Goal: Transaction & Acquisition: Purchase product/service

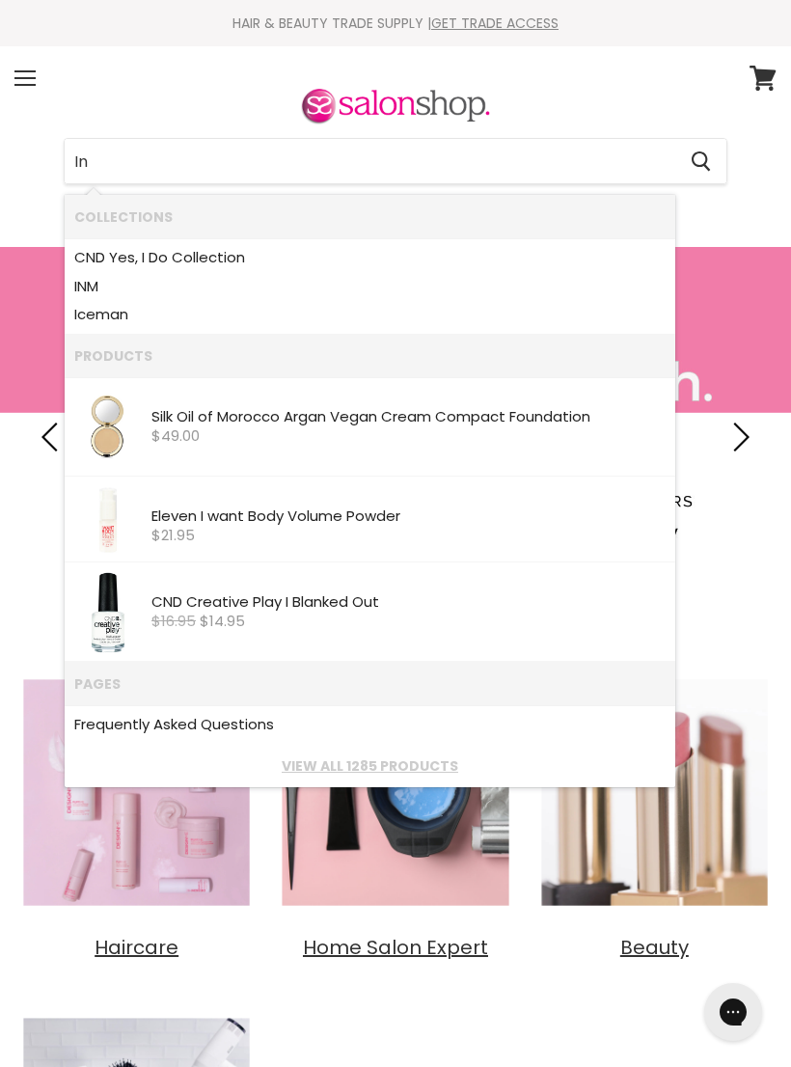
type input "I"
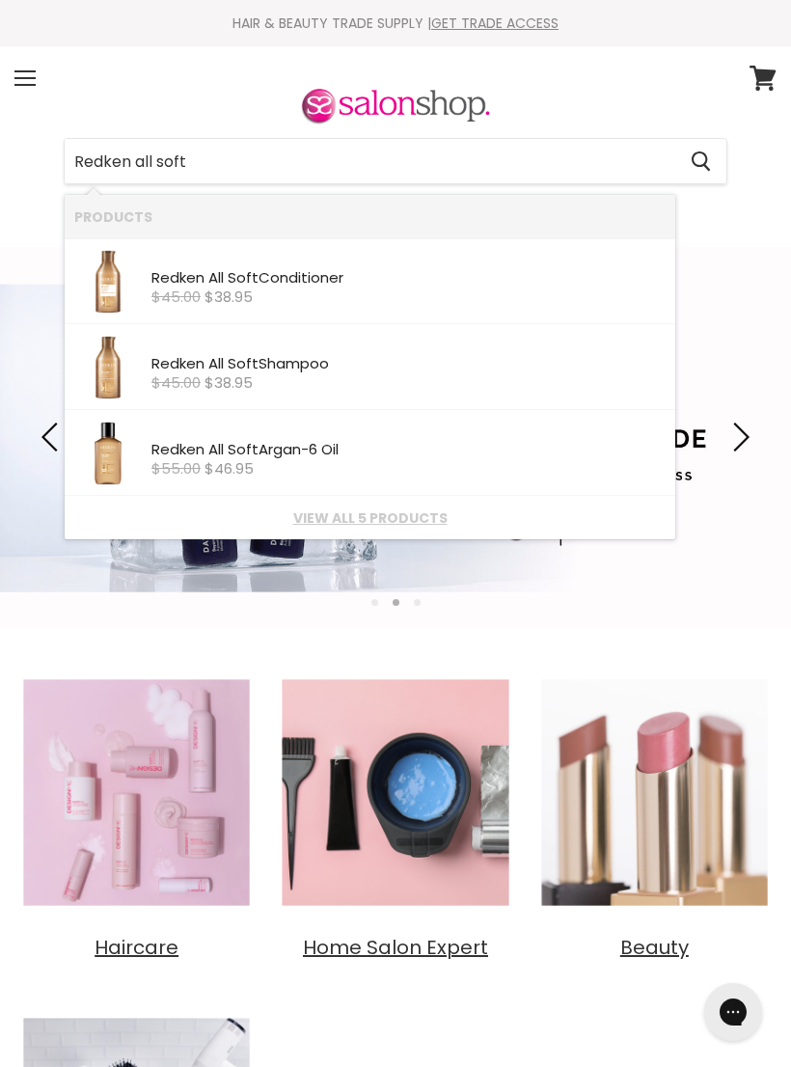
type input "Redken all soft"
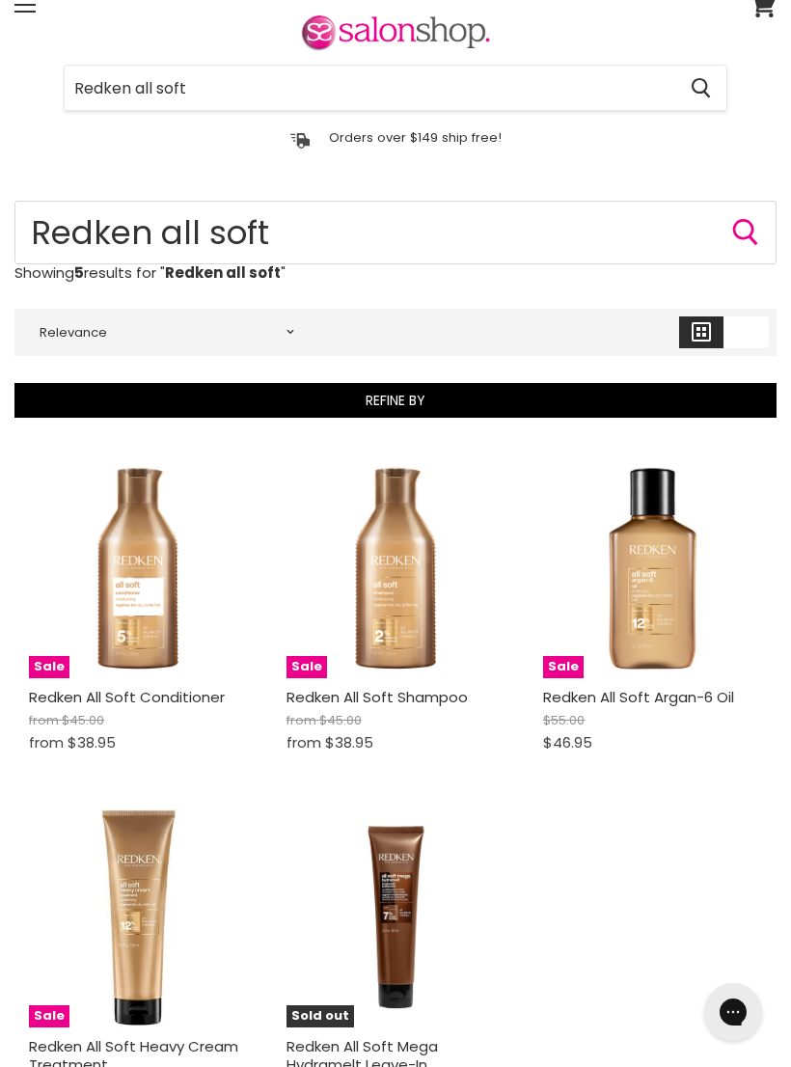
scroll to position [41, 0]
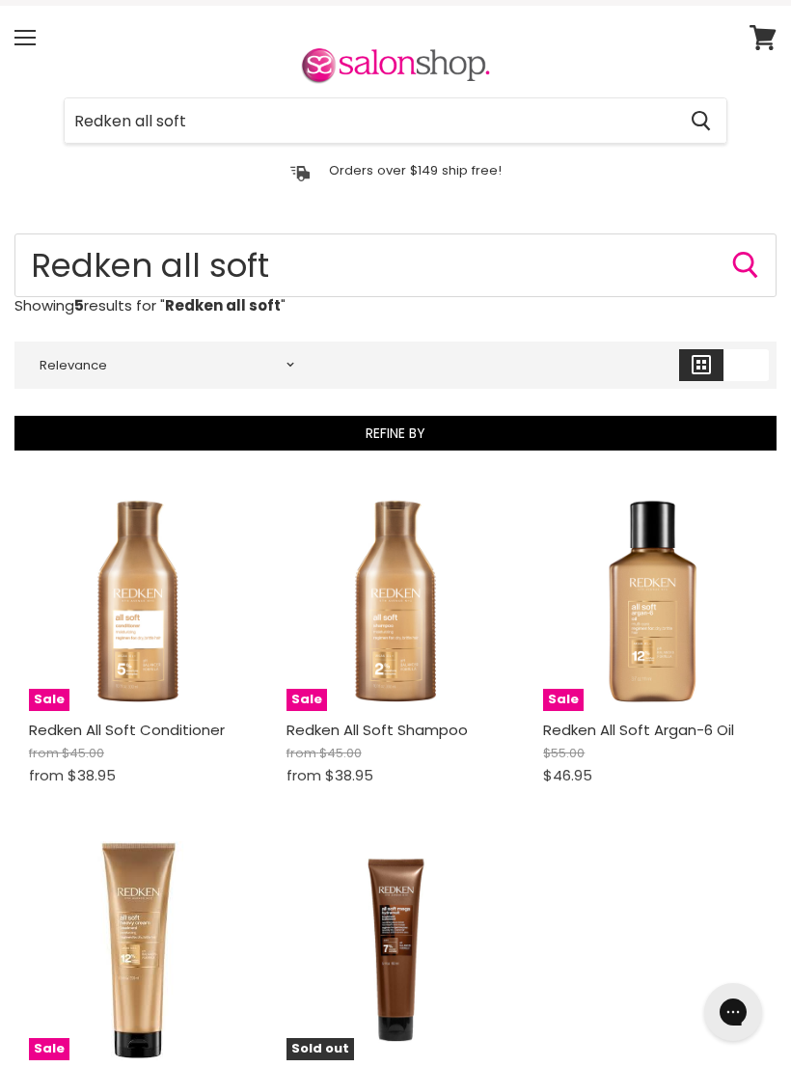
click at [210, 120] on input "Redken all soft" at bounding box center [370, 120] width 611 height 44
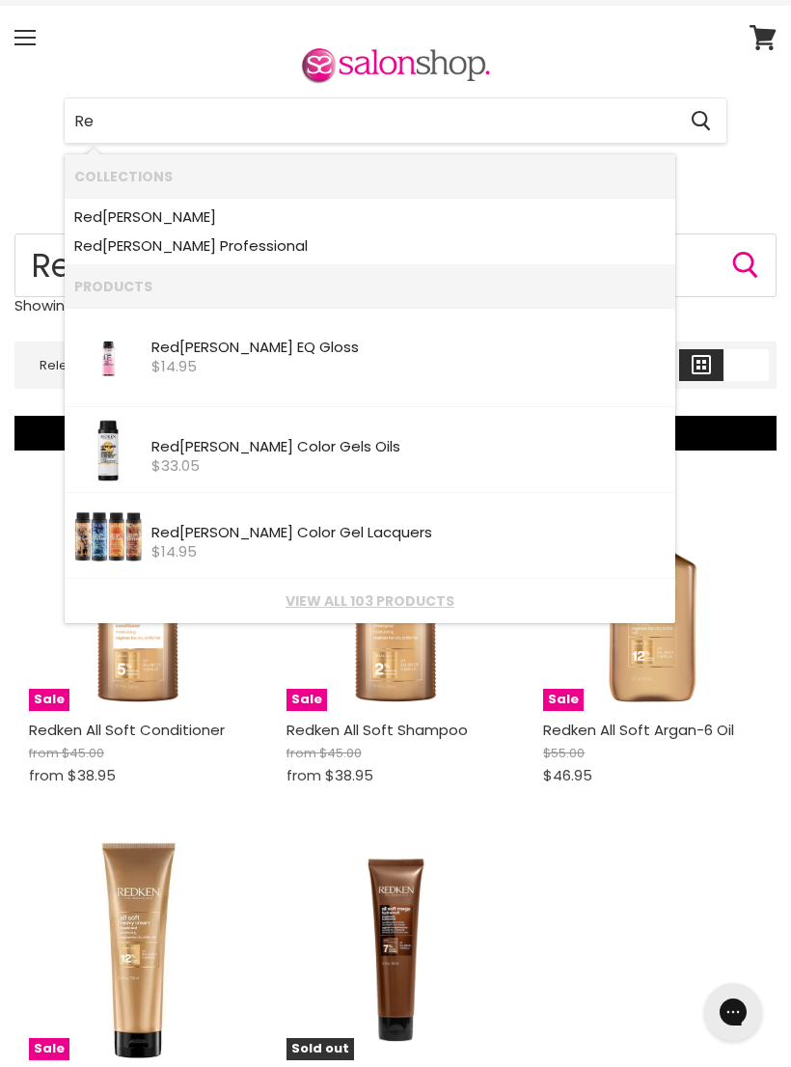
type input "R"
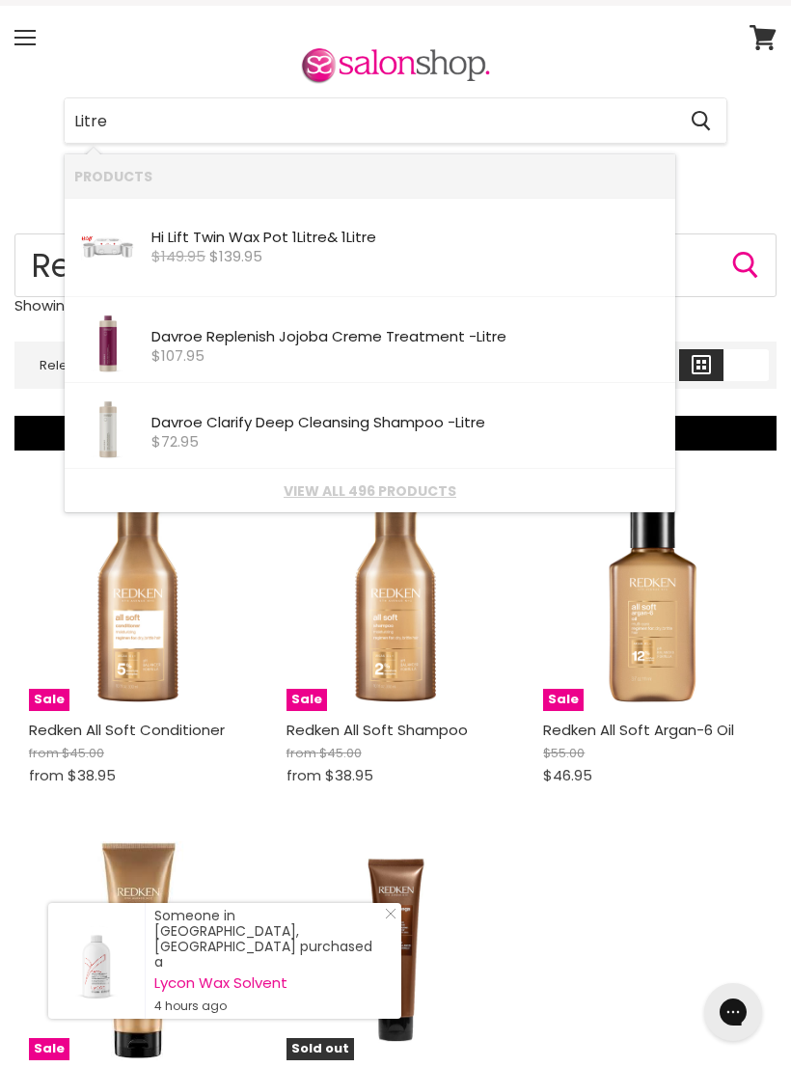
type input "Litre"
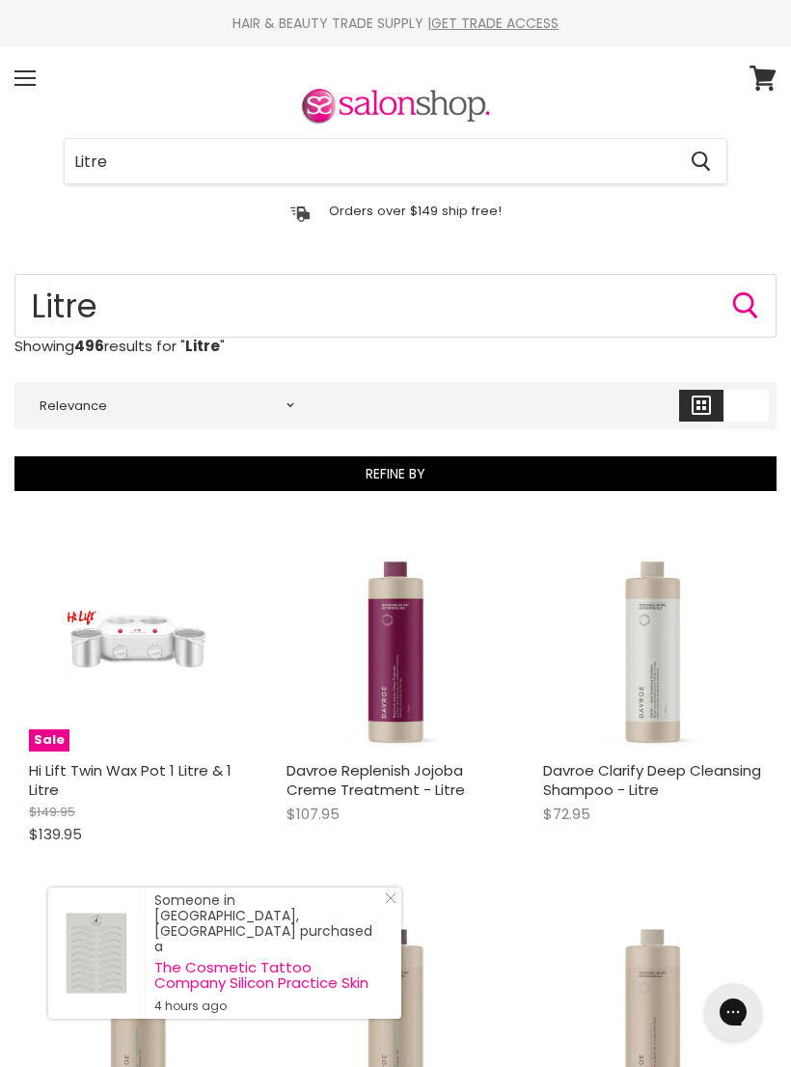
click at [145, 148] on input "Litre" at bounding box center [370, 161] width 611 height 44
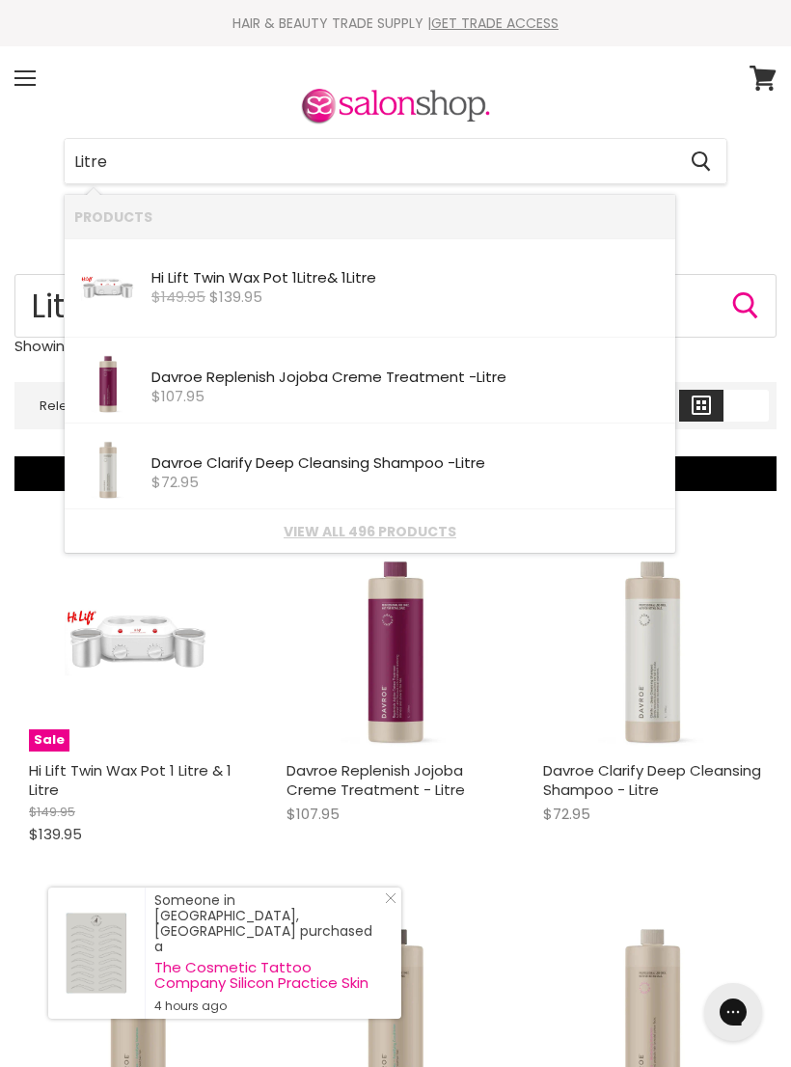
click at [136, 168] on input "Litre" at bounding box center [370, 161] width 611 height 44
type input "L"
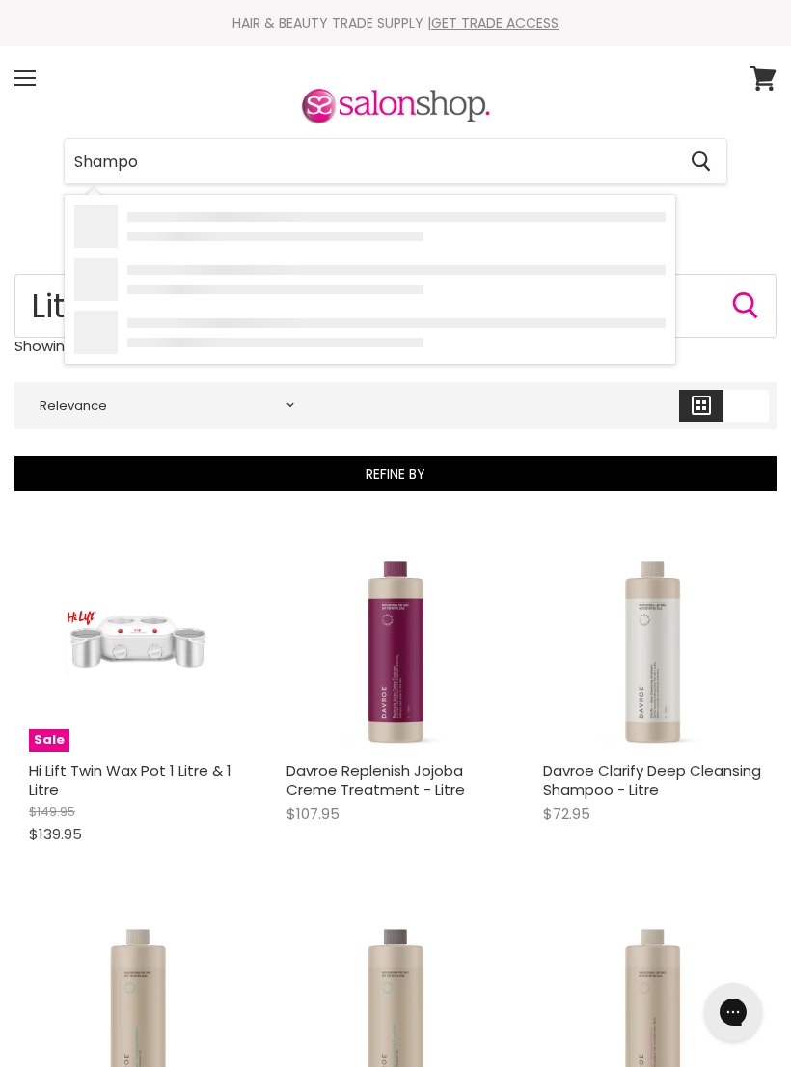
type input "Shampoo"
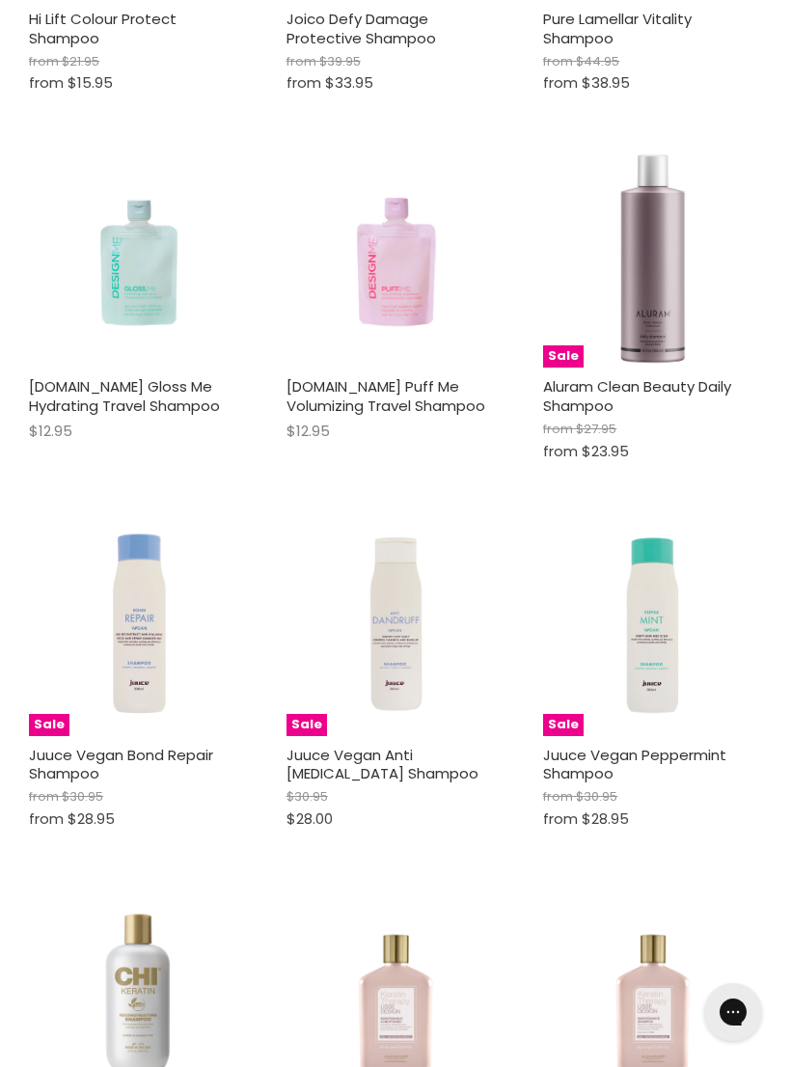
scroll to position [1676, 0]
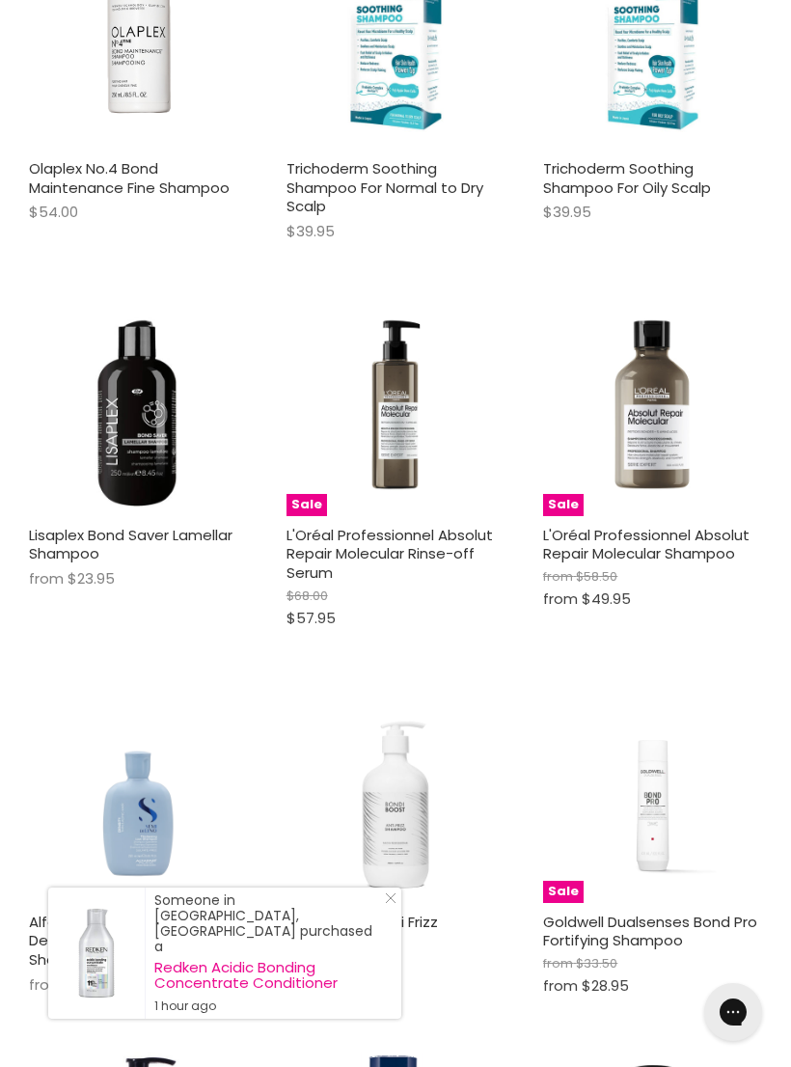
scroll to position [7516, 0]
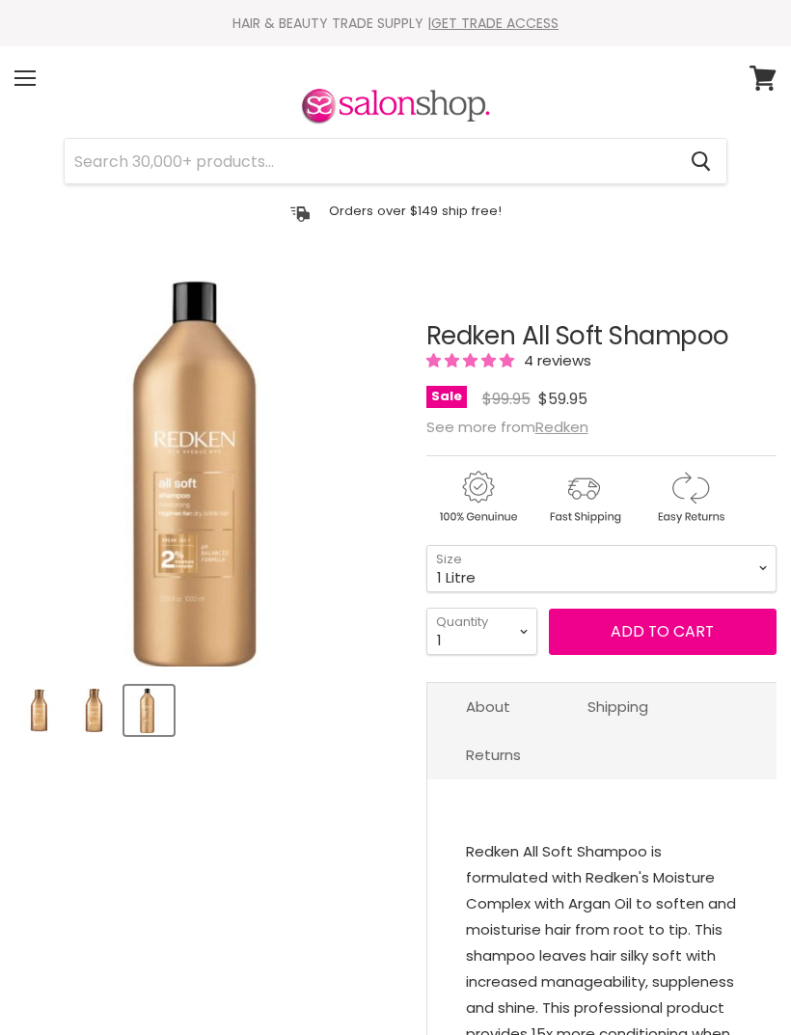
click at [646, 622] on button "Add to cart" at bounding box center [663, 632] width 228 height 46
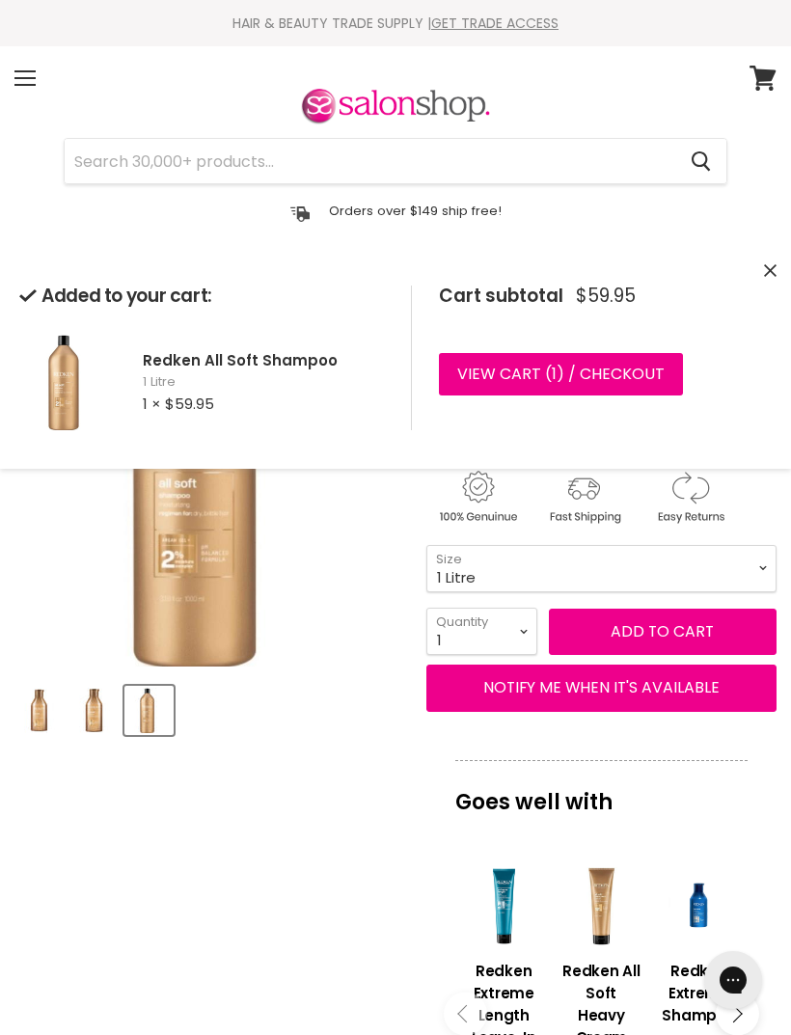
click at [639, 624] on span "Add to cart" at bounding box center [662, 631] width 103 height 22
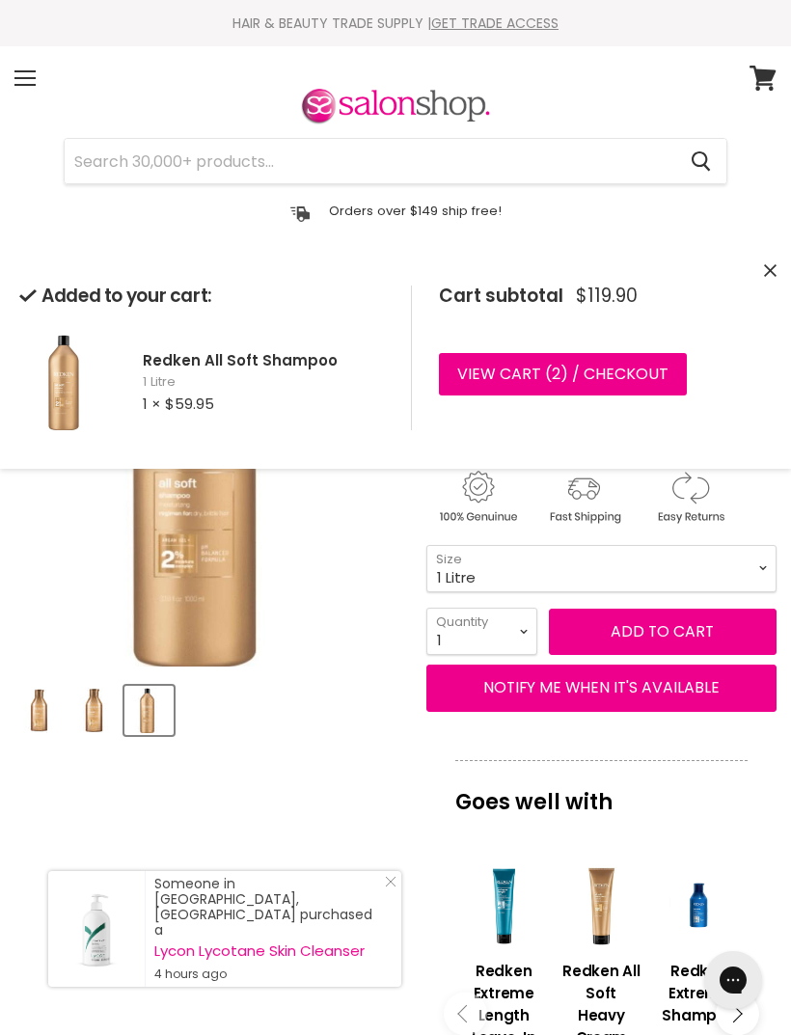
click at [600, 370] on link "View cart ( 2 ) / Checkout" at bounding box center [563, 374] width 248 height 42
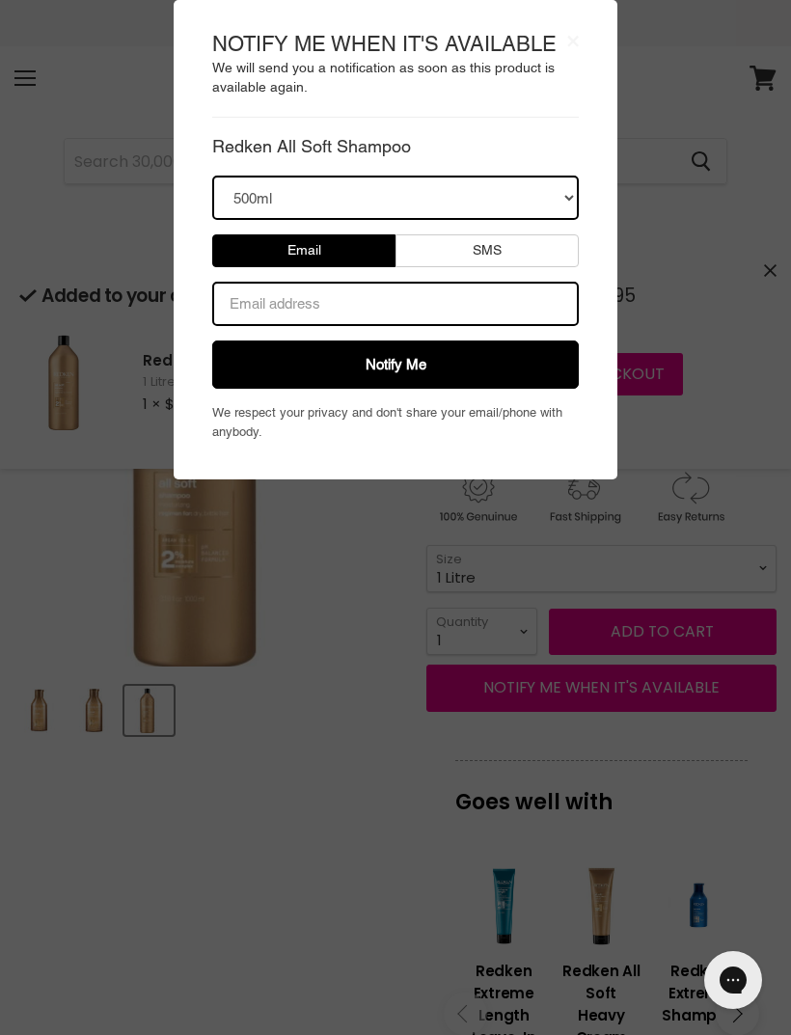
click at [561, 198] on select "500ml" at bounding box center [395, 198] width 367 height 44
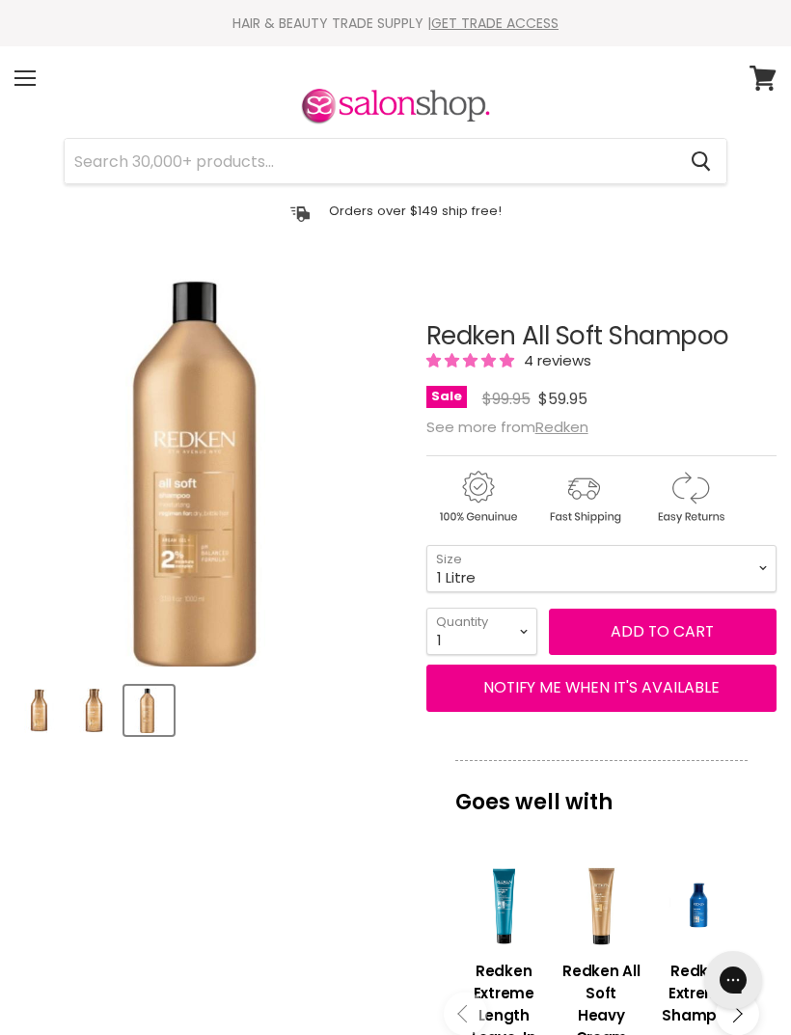
click at [690, 630] on span "Add to cart" at bounding box center [662, 631] width 103 height 22
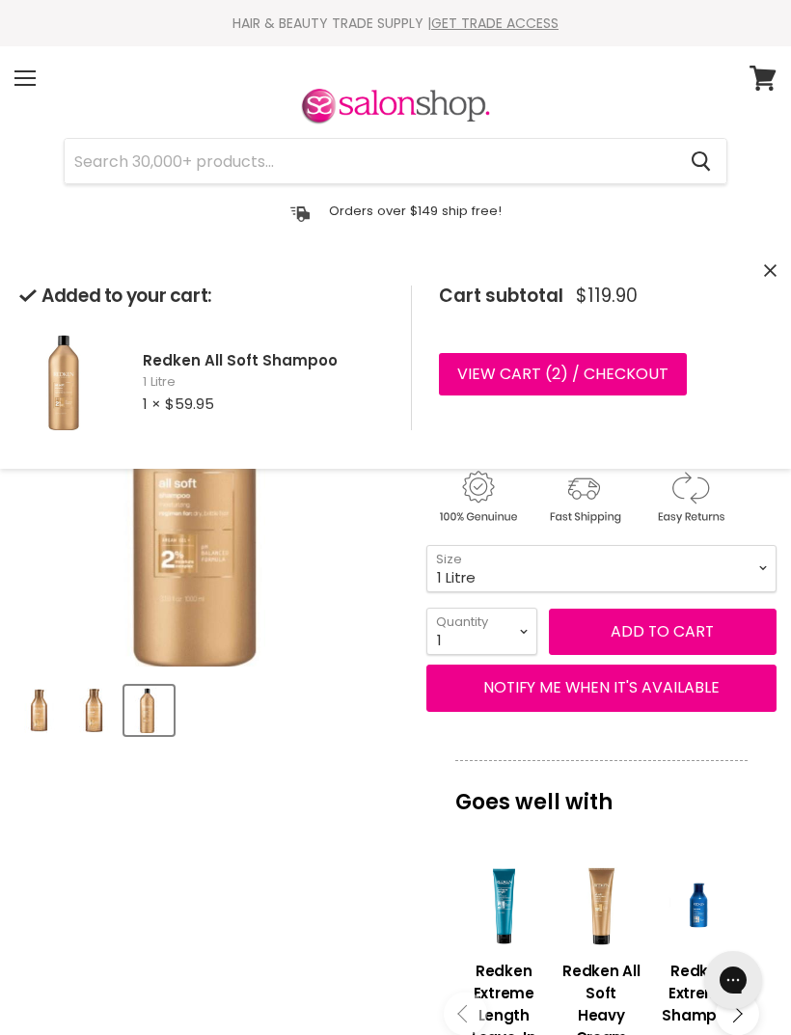
click at [561, 363] on link "View cart ( 2 ) / Checkout" at bounding box center [563, 374] width 248 height 42
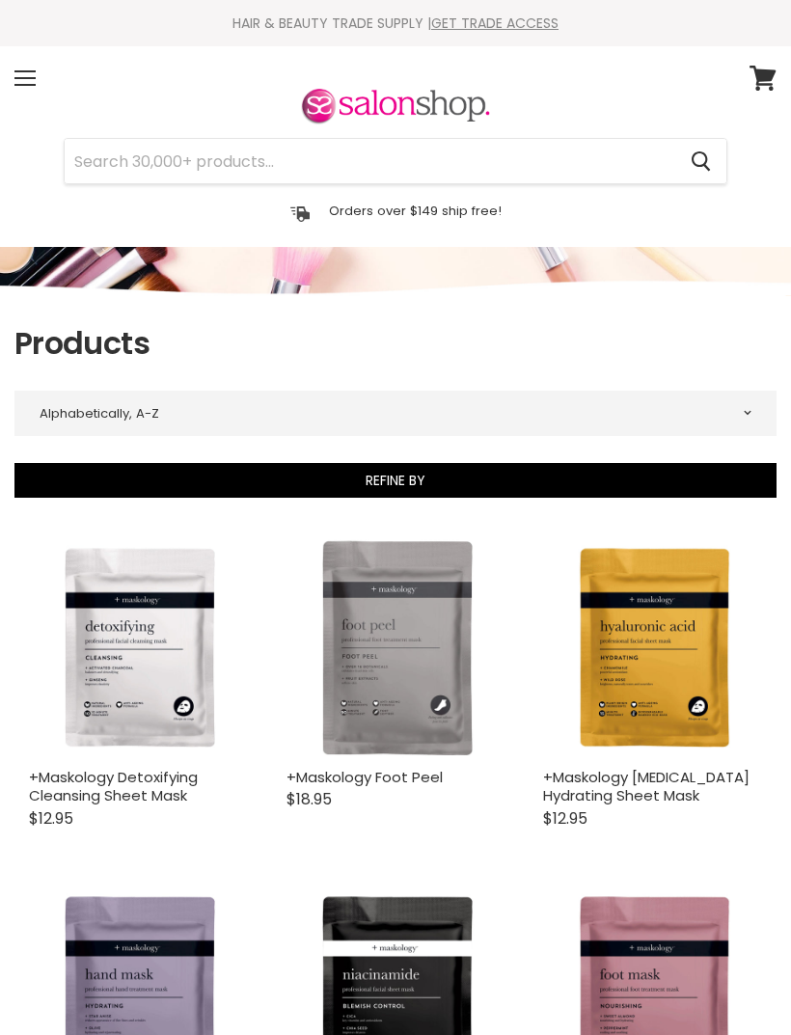
select select "title-ascending"
click at [190, 150] on input "Search" at bounding box center [370, 161] width 611 height 44
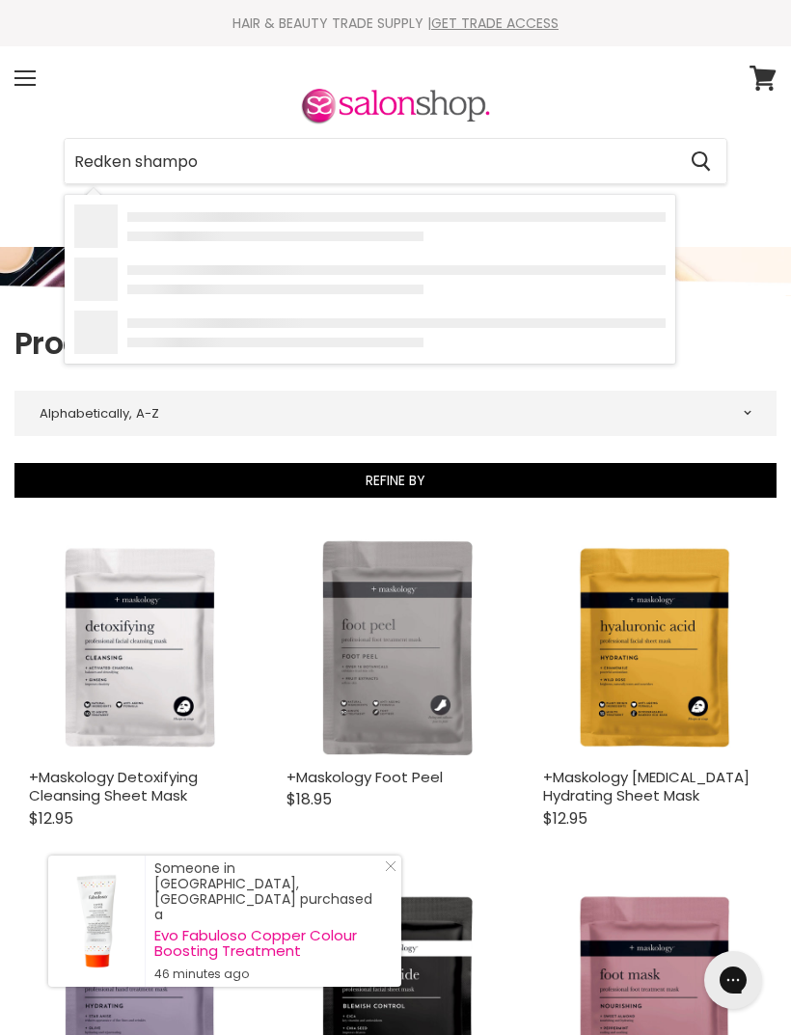
type input "Redken shampoo"
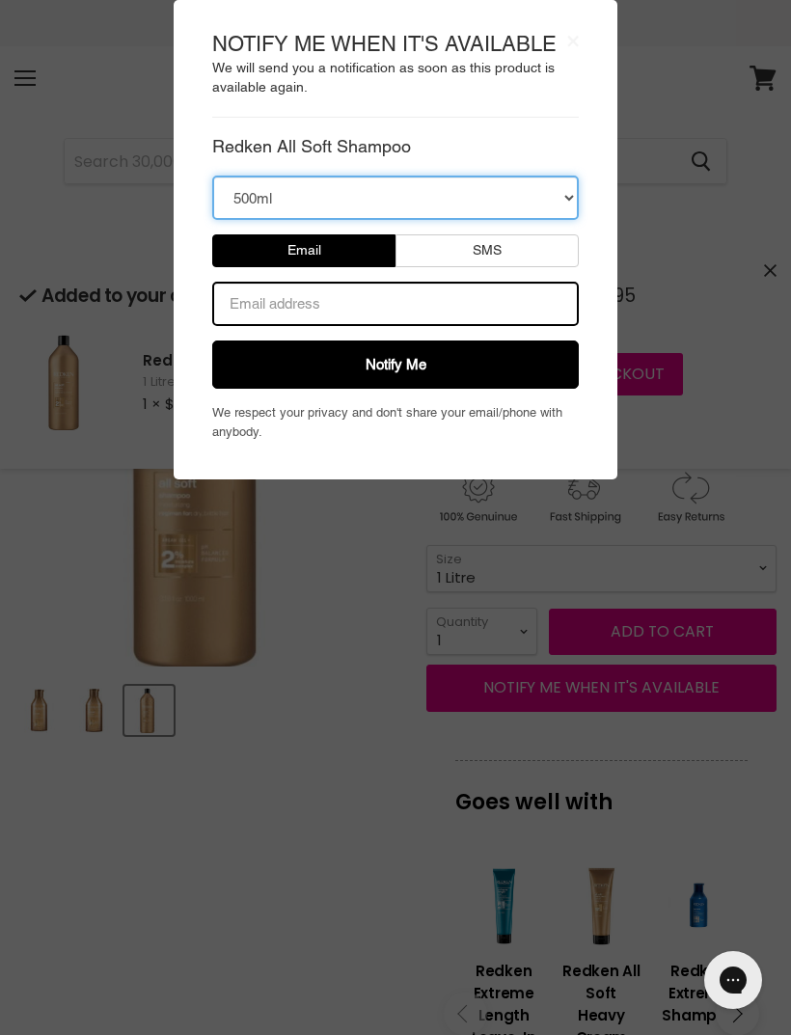
click at [551, 193] on select "500ml" at bounding box center [395, 198] width 367 height 44
